Goal: Transaction & Acquisition: Purchase product/service

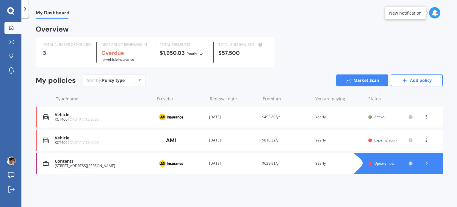
click at [104, 165] on div "[STREET_ADDRESS][PERSON_NAME]" at bounding box center [103, 166] width 97 height 4
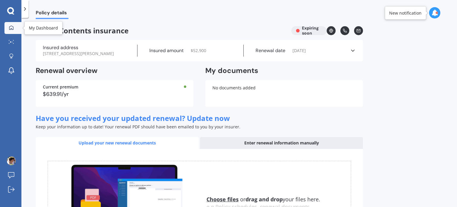
click at [15, 28] on div at bounding box center [11, 27] width 9 height 5
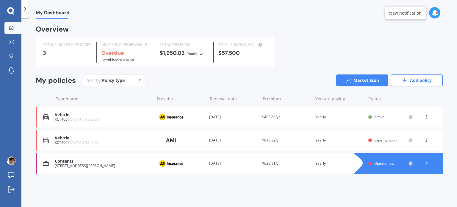
click at [426, 164] on icon at bounding box center [427, 163] width 6 height 6
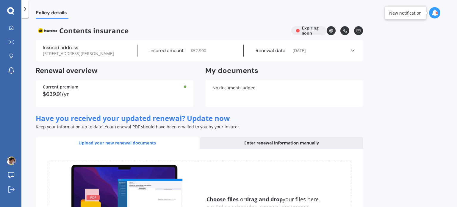
click at [306, 144] on div "Enter renewal information manually" at bounding box center [281, 143] width 163 height 12
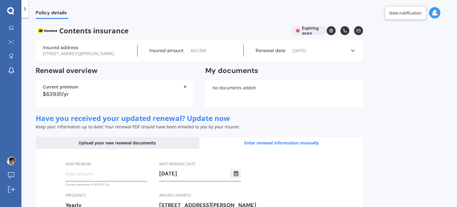
scroll to position [54, 0]
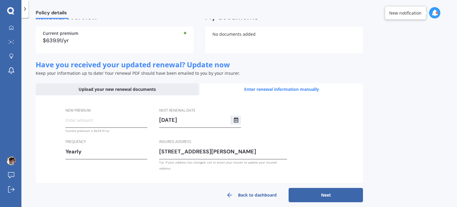
click at [123, 123] on input "New premium" at bounding box center [106, 119] width 82 height 9
type input "$639.91"
click at [307, 188] on button "Next" at bounding box center [325, 195] width 74 height 14
select select "23"
select select "09"
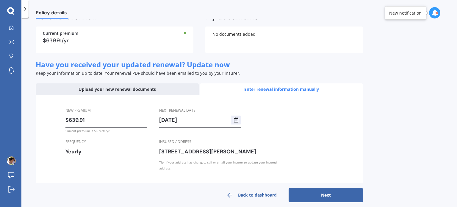
select select "2026"
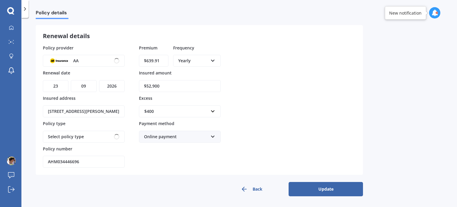
scroll to position [23, 0]
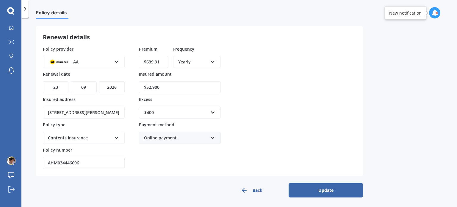
click at [321, 186] on button "Update" at bounding box center [325, 190] width 74 height 14
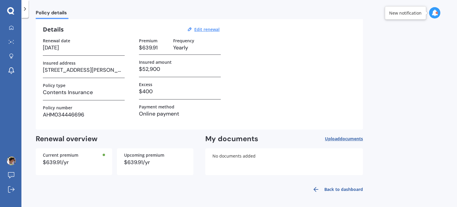
scroll to position [0, 0]
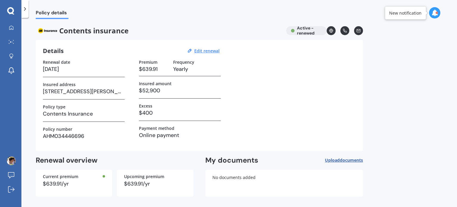
click at [26, 10] on icon at bounding box center [25, 9] width 6 height 6
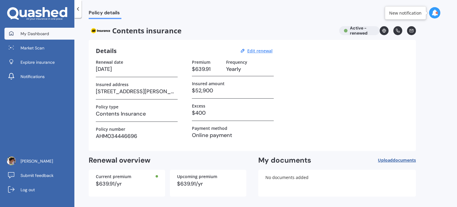
click at [39, 29] on link "My Dashboard" at bounding box center [39, 34] width 70 height 12
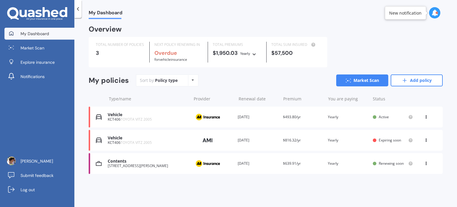
click at [424, 163] on icon at bounding box center [426, 162] width 4 height 4
click at [148, 165] on div "[STREET_ADDRESS][PERSON_NAME]" at bounding box center [148, 166] width 80 height 4
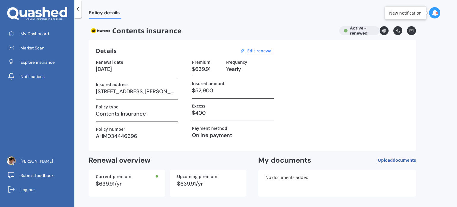
click at [76, 12] on div at bounding box center [77, 9] width 7 height 18
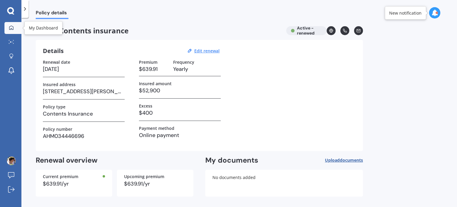
click at [13, 31] on link "My Dashboard" at bounding box center [12, 28] width 17 height 12
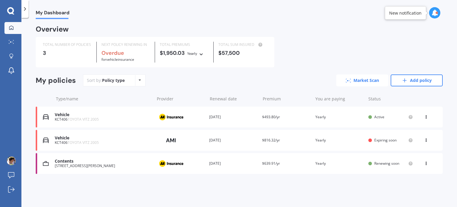
click at [367, 83] on link "Market Scan" at bounding box center [362, 80] width 52 height 12
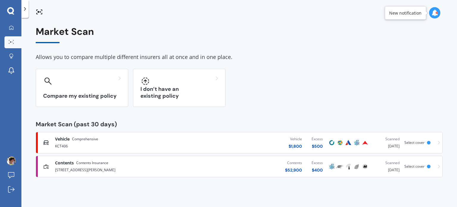
click at [188, 164] on div "Contents $ 52,900 Excess $ 400" at bounding box center [256, 166] width 142 height 18
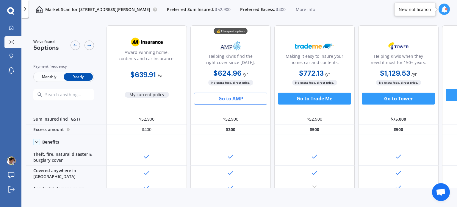
click at [247, 100] on button "Go to AMP" at bounding box center [230, 98] width 73 height 12
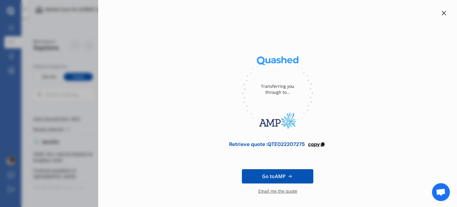
click at [316, 144] on span "copy" at bounding box center [314, 144] width 12 height 7
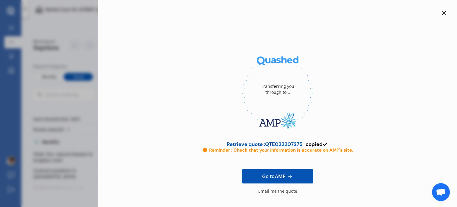
click at [70, 131] on div "Transferring you through to... Retrieve quote : QTE022207275 copied Reminder : …" at bounding box center [228, 103] width 457 height 207
drag, startPoint x: 445, startPoint y: 12, endPoint x: 435, endPoint y: 14, distance: 9.9
click at [435, 14] on div "Transferring you through to... Retrieve quote : QTE022207275 copied Reminder : …" at bounding box center [277, 103] width 359 height 207
drag, startPoint x: 435, startPoint y: 14, endPoint x: 439, endPoint y: 14, distance: 3.9
click at [439, 14] on div at bounding box center [278, 13] width 340 height 7
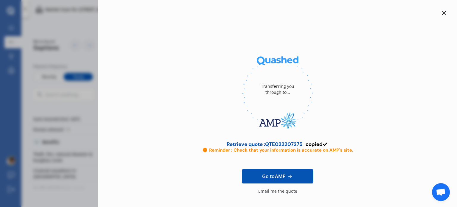
click at [441, 14] on icon at bounding box center [443, 13] width 5 height 5
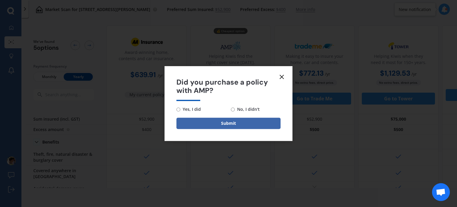
click at [279, 74] on icon at bounding box center [281, 76] width 7 height 7
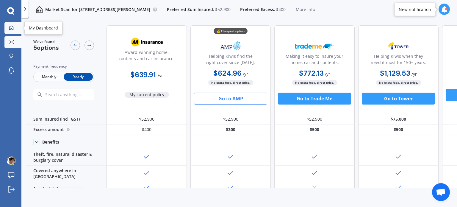
click at [10, 30] on div at bounding box center [11, 27] width 9 height 5
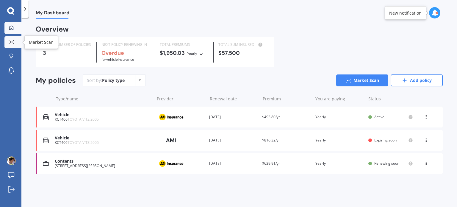
click at [11, 43] on icon at bounding box center [11, 42] width 5 height 4
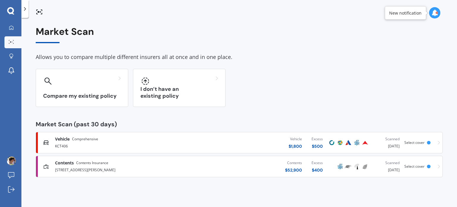
click at [89, 164] on span "Contents Insurance" at bounding box center [92, 163] width 32 height 6
